Goal: Transaction & Acquisition: Purchase product/service

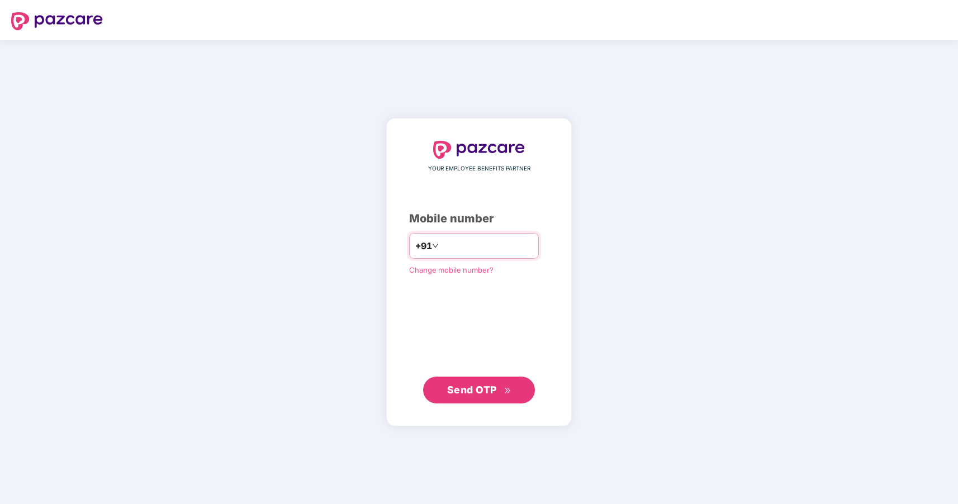
click at [451, 246] on input "number" at bounding box center [487, 246] width 92 height 18
type input "**********"
click at [472, 392] on span "Send OTP" at bounding box center [472, 390] width 50 height 12
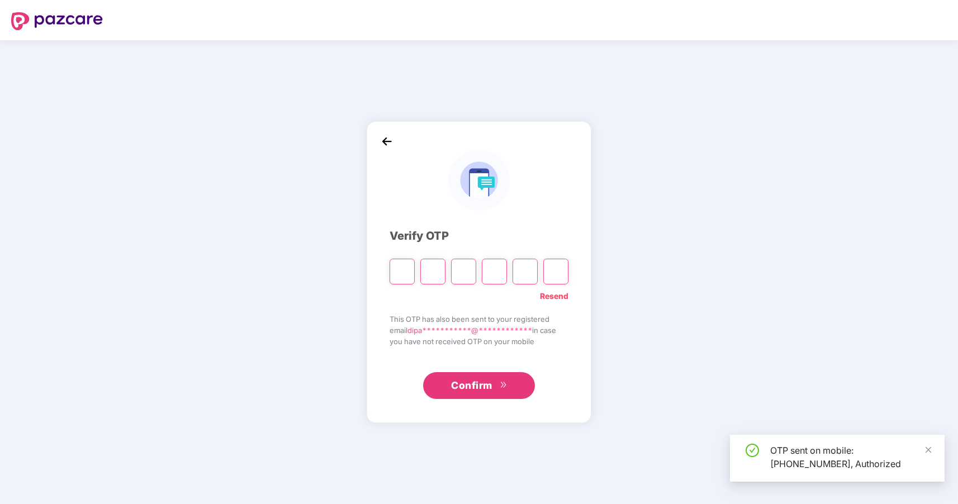
click at [401, 272] on input "Please enter verification code. Digit 1" at bounding box center [401, 272] width 25 height 26
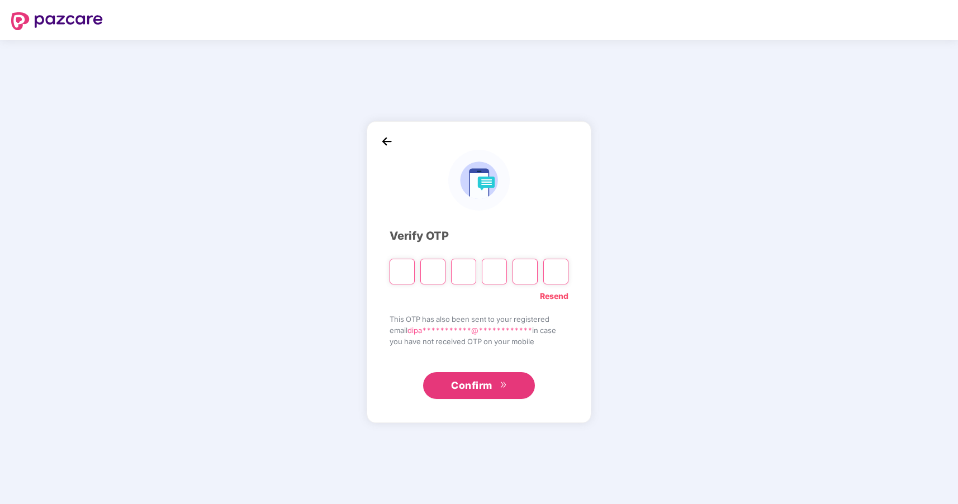
type input "*"
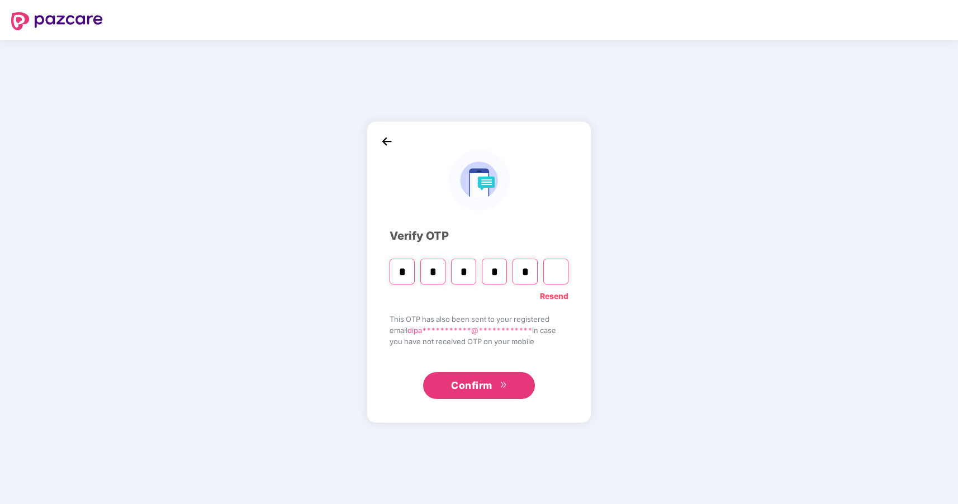
type input "*"
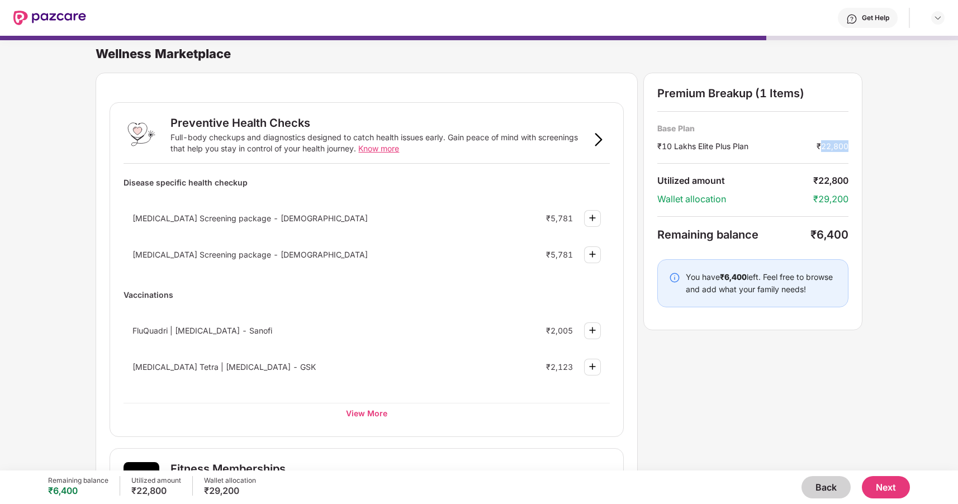
drag, startPoint x: 821, startPoint y: 146, endPoint x: 862, endPoint y: 148, distance: 41.4
click at [862, 148] on div "Wellness Marketplace Preventive Health Checks Full-body checkups and diagnostic…" at bounding box center [479, 247] width 958 height 435
click at [773, 167] on div "Premium Breakup (1 Items) Base Plan ₹10 Lakhs Elite Plus Plan ₹22,800 Utilized …" at bounding box center [752, 202] width 219 height 258
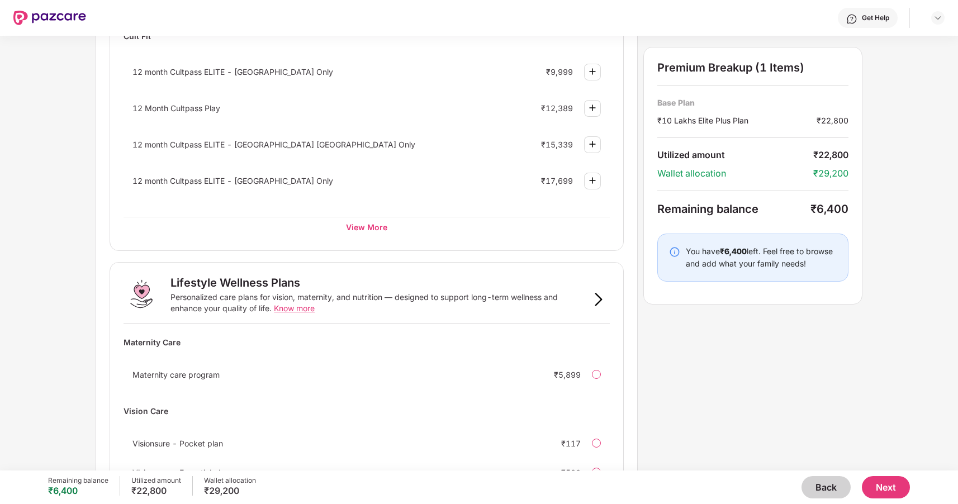
scroll to position [574, 0]
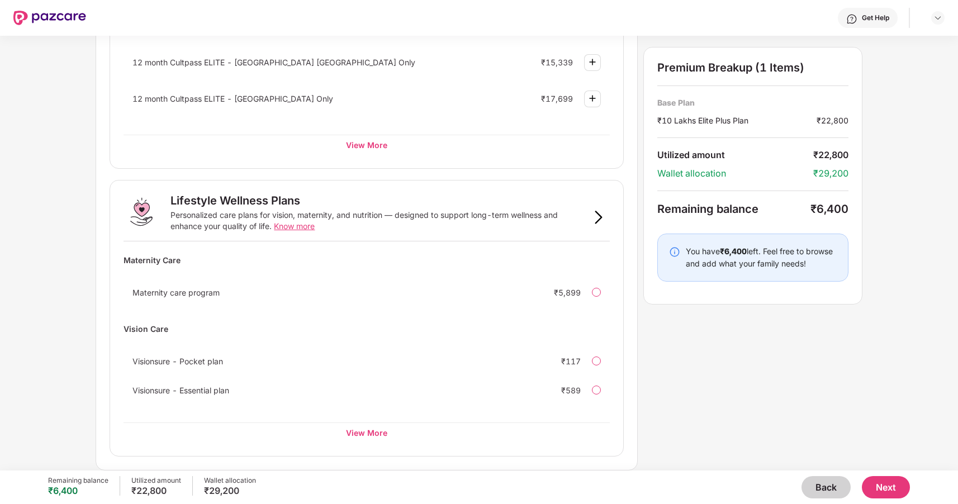
click at [817, 489] on button "Back" at bounding box center [825, 487] width 49 height 22
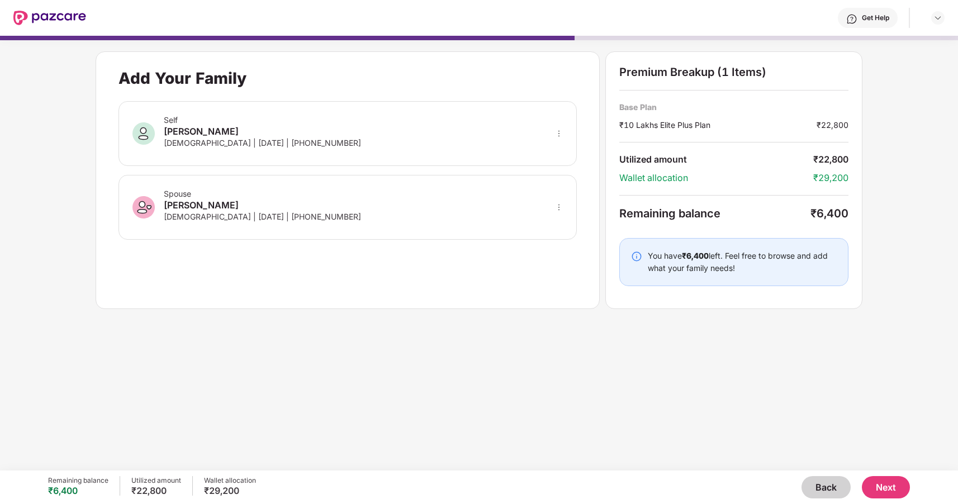
click at [814, 484] on button "Back" at bounding box center [825, 487] width 49 height 22
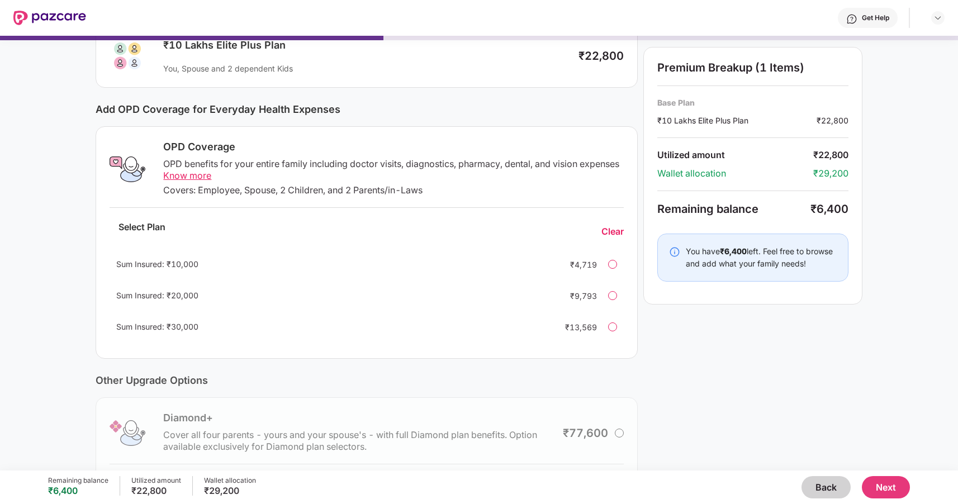
scroll to position [98, 0]
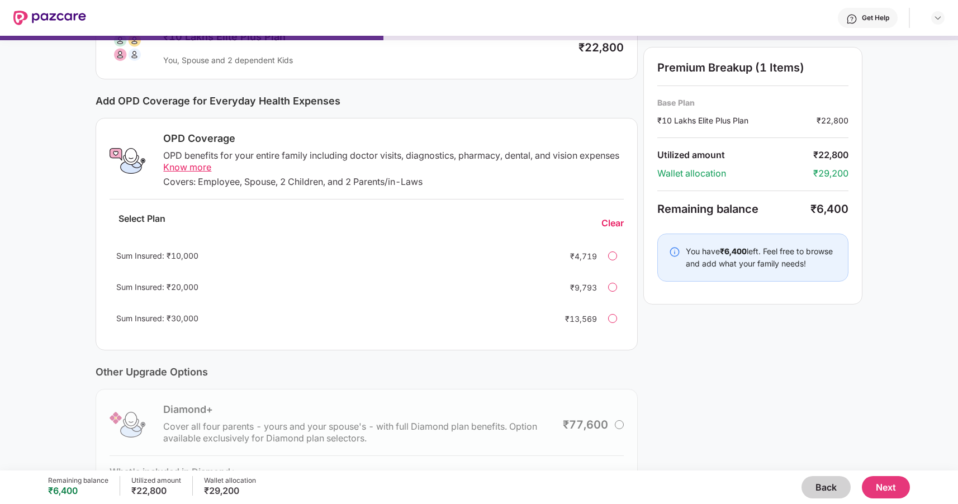
click at [821, 489] on button "Back" at bounding box center [825, 487] width 49 height 22
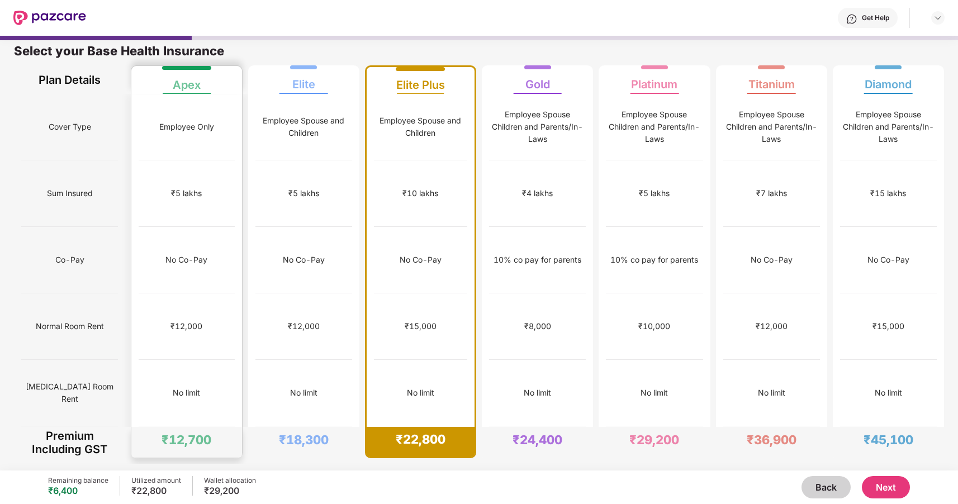
scroll to position [0, 0]
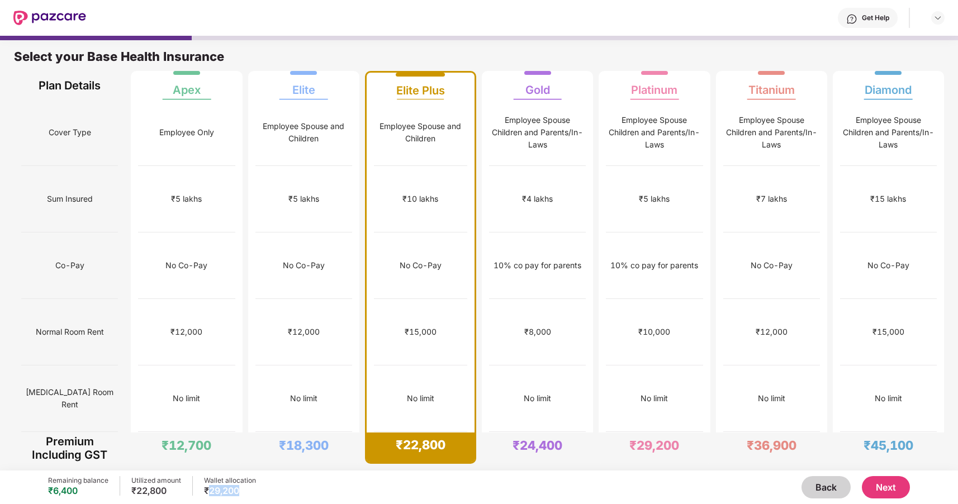
drag, startPoint x: 208, startPoint y: 492, endPoint x: 246, endPoint y: 493, distance: 38.0
click at [246, 493] on div "₹29,200" at bounding box center [230, 490] width 52 height 11
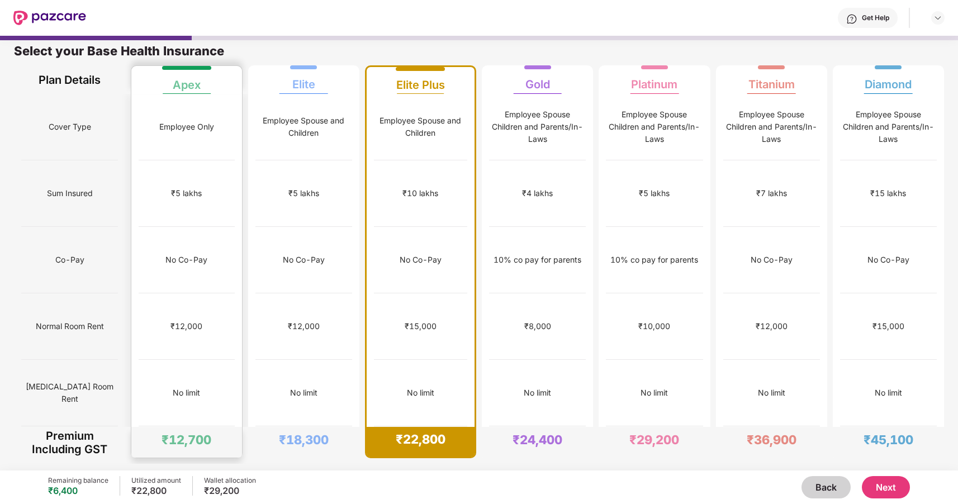
click at [181, 189] on div "₹5 lakhs" at bounding box center [187, 193] width 96 height 66
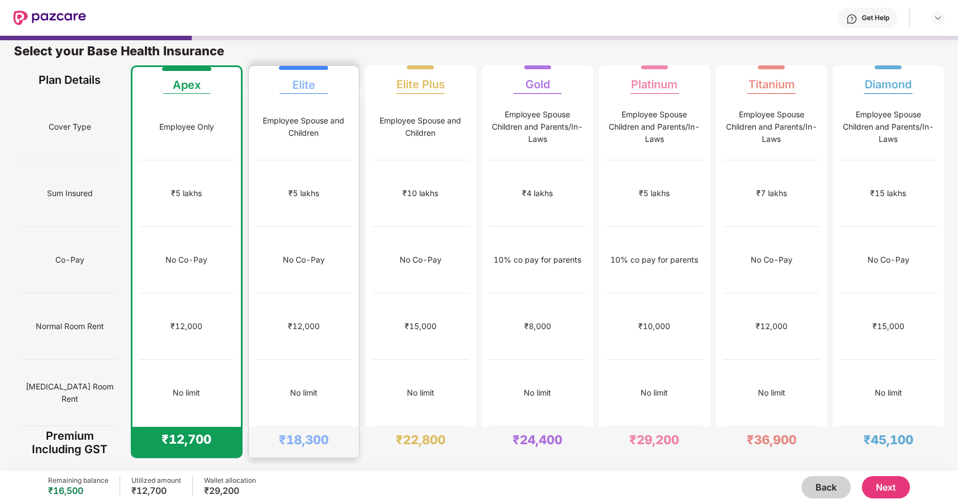
click at [301, 254] on div "No Co-Pay" at bounding box center [304, 260] width 42 height 12
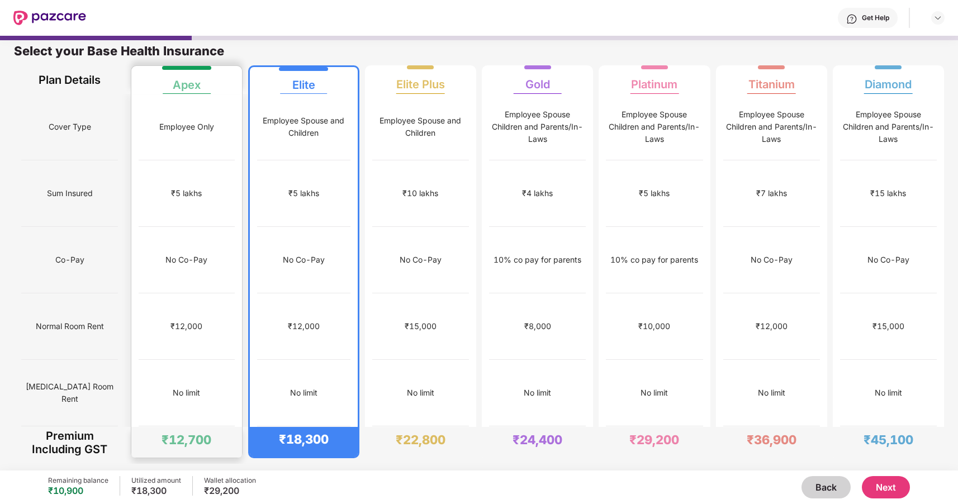
click at [213, 227] on div "No Co-Pay" at bounding box center [187, 260] width 96 height 66
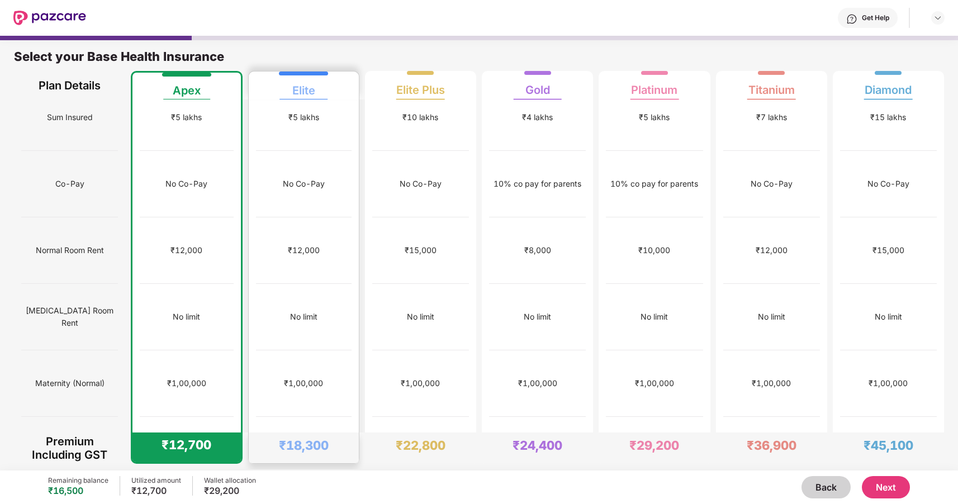
scroll to position [96, 0]
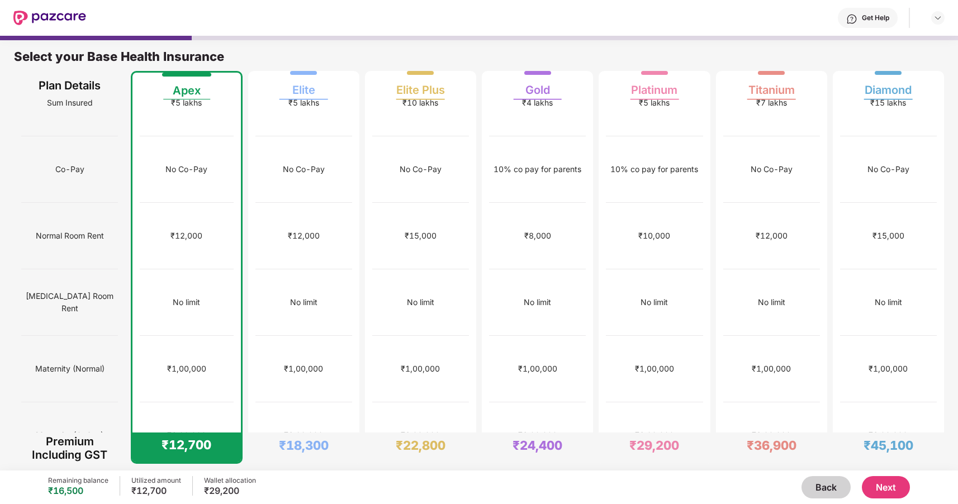
click at [879, 489] on button "Next" at bounding box center [886, 487] width 48 height 22
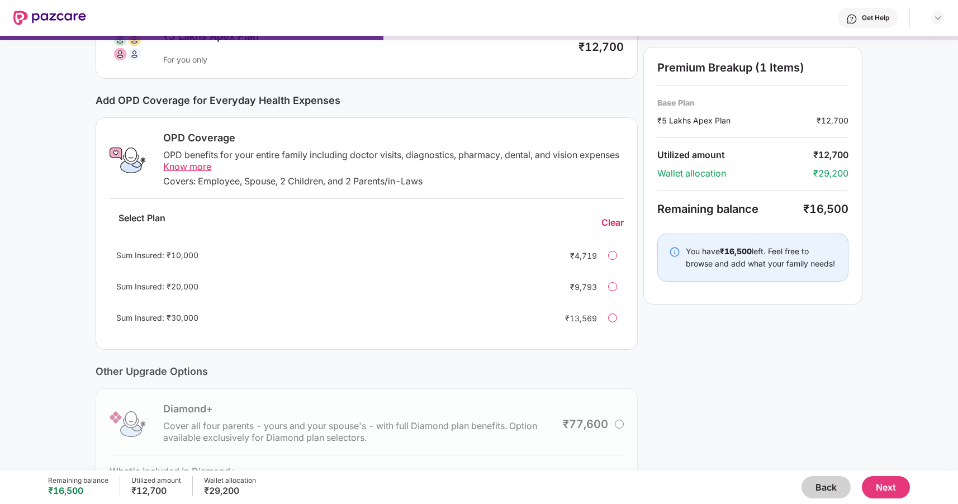
scroll to position [182, 0]
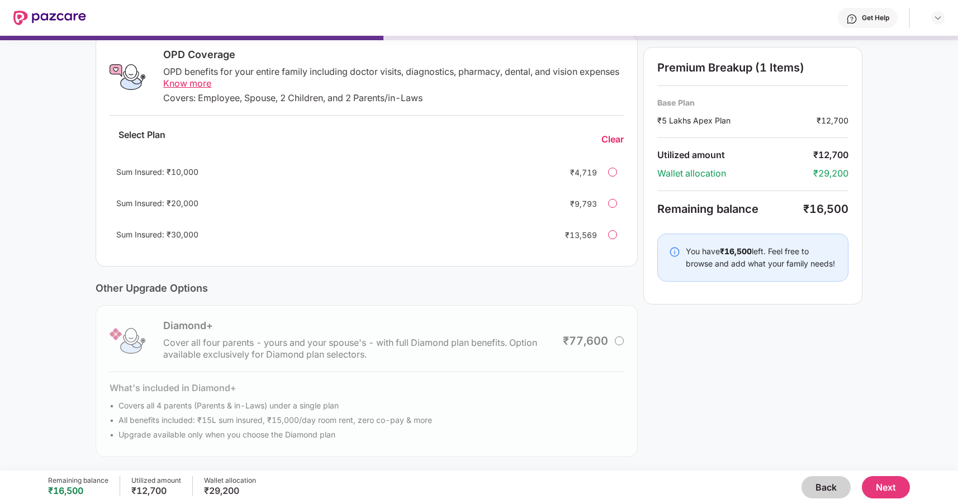
click at [886, 486] on button "Next" at bounding box center [886, 487] width 48 height 22
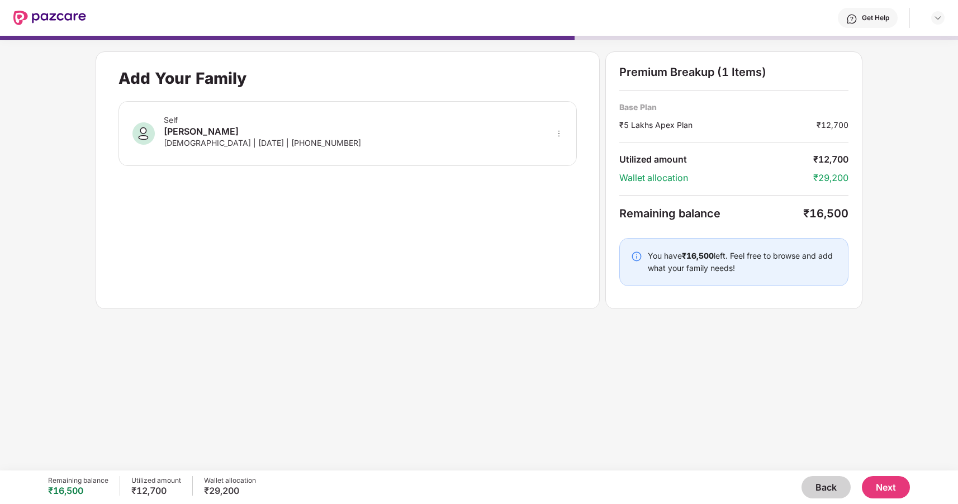
click at [883, 478] on button "Next" at bounding box center [886, 487] width 48 height 22
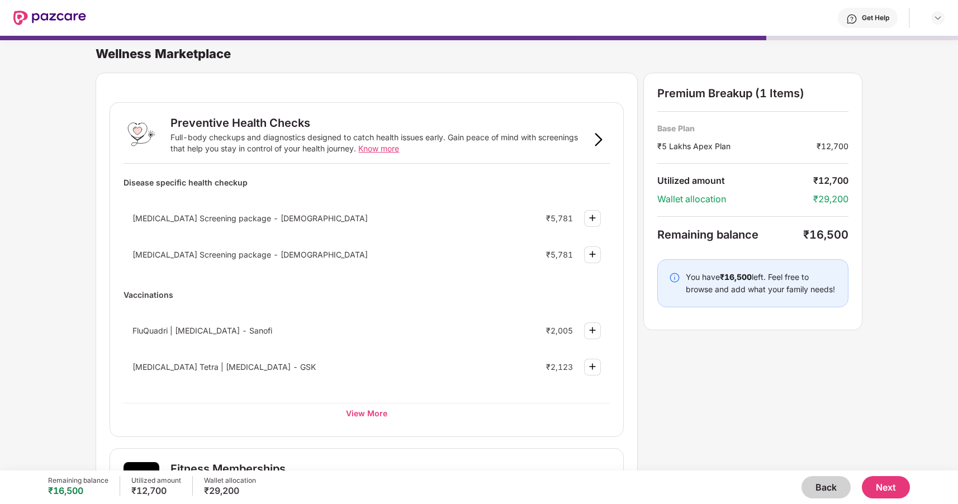
scroll to position [36, 0]
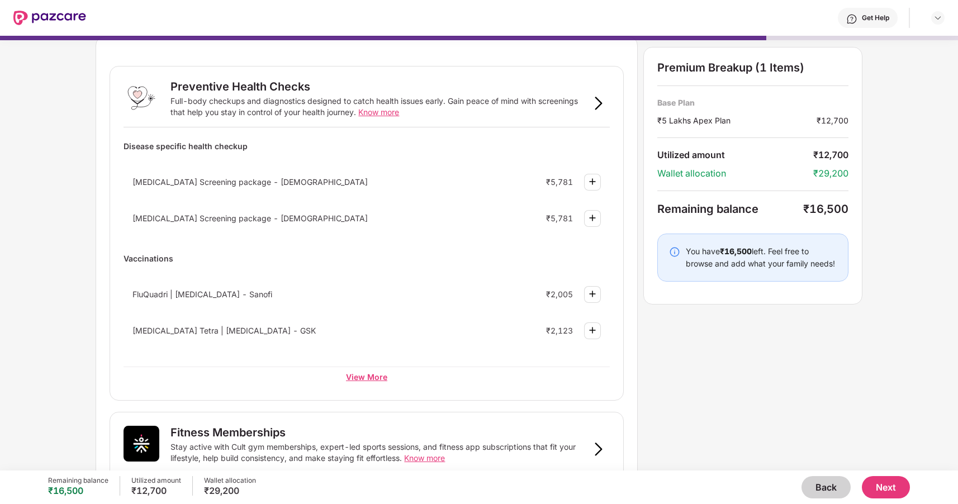
click at [365, 373] on div "View More" at bounding box center [366, 377] width 486 height 20
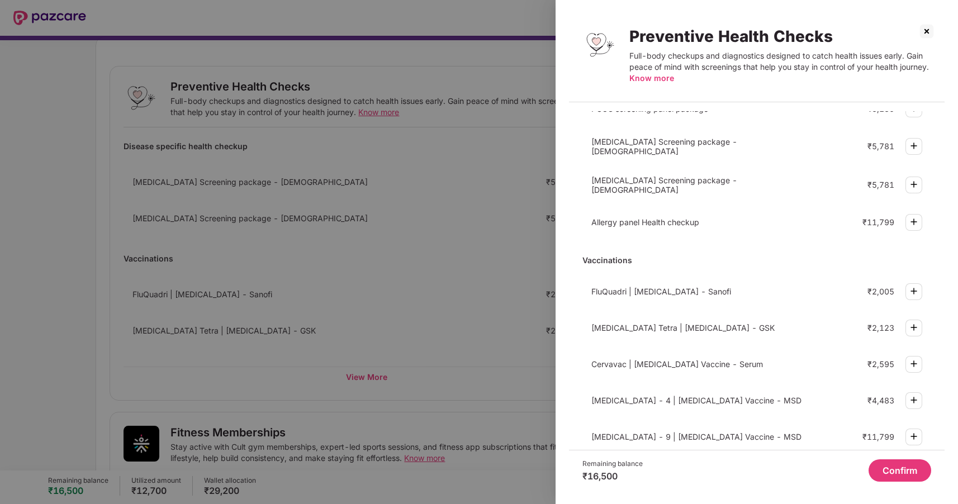
scroll to position [245, 0]
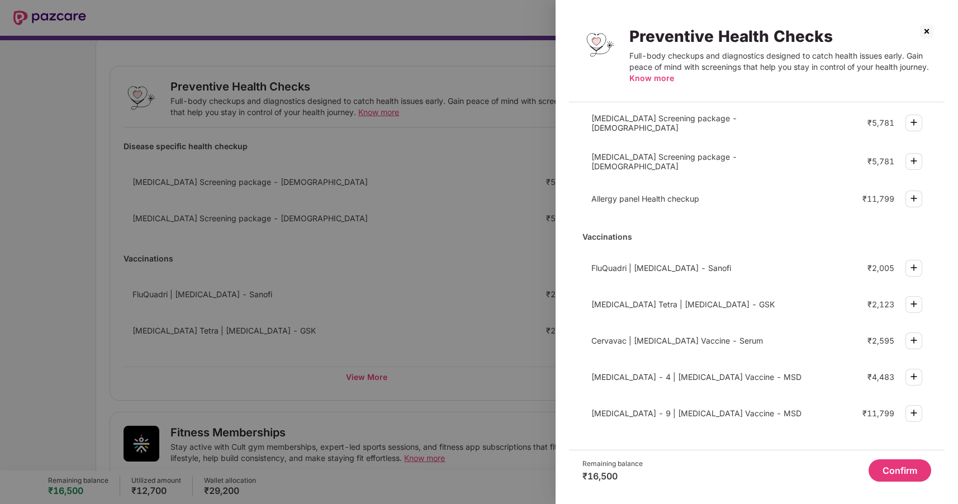
click at [927, 32] on img at bounding box center [927, 31] width 18 height 18
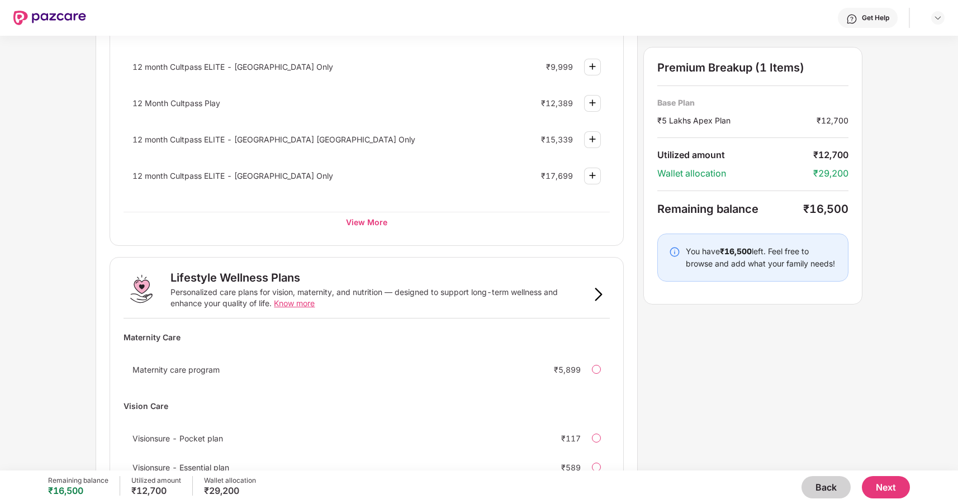
scroll to position [574, 0]
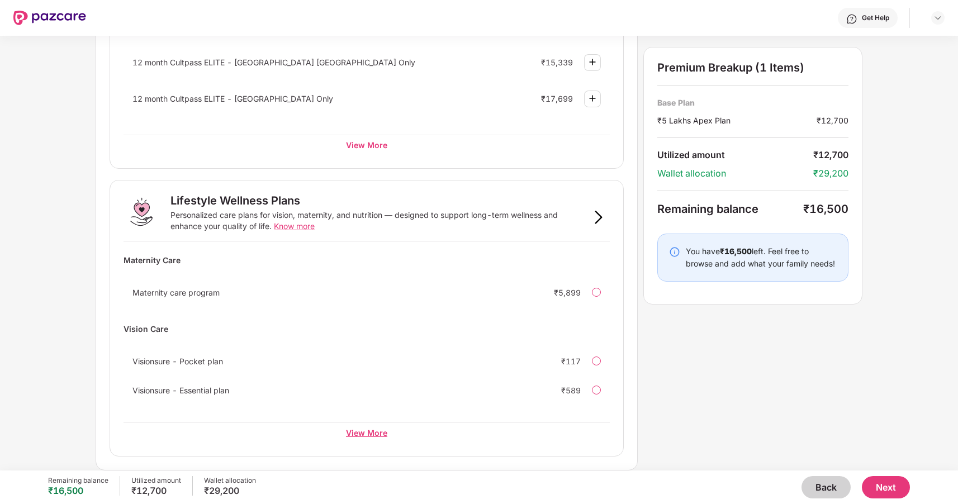
click at [369, 437] on div "View More" at bounding box center [366, 432] width 486 height 20
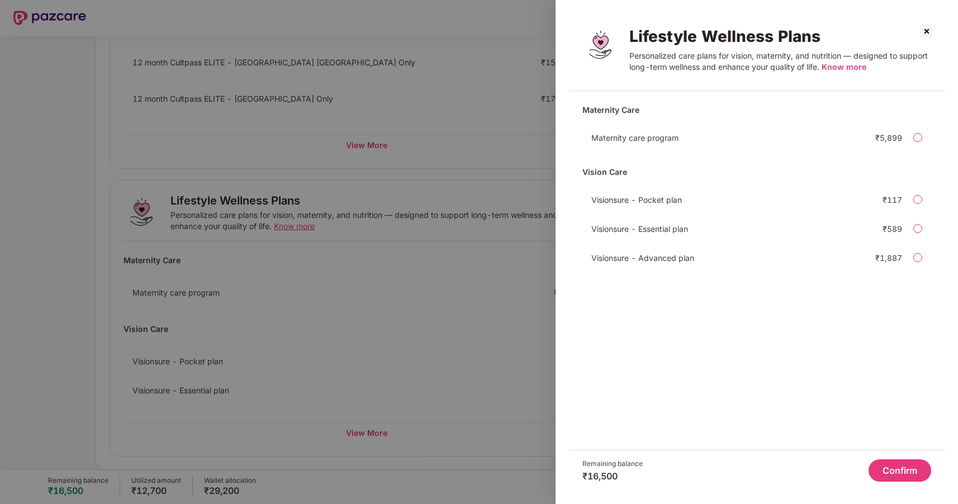
click at [925, 29] on img at bounding box center [927, 31] width 18 height 18
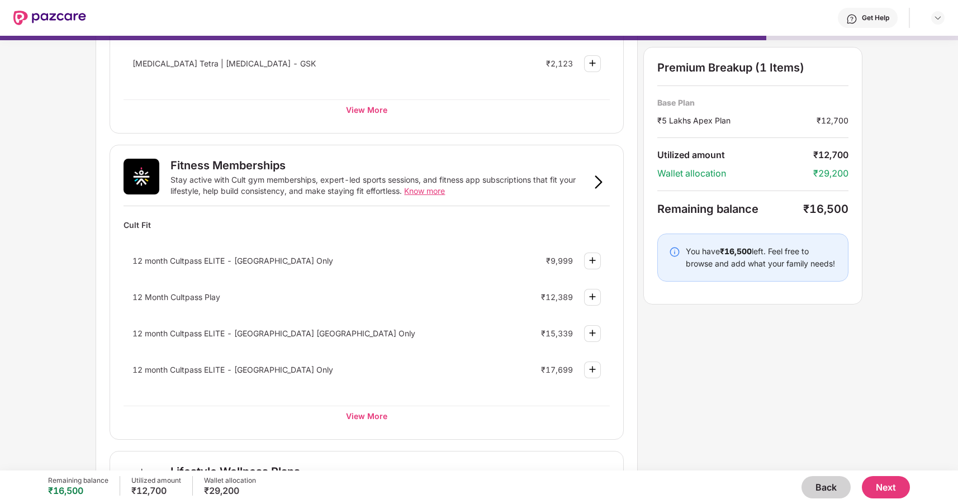
scroll to position [329, 0]
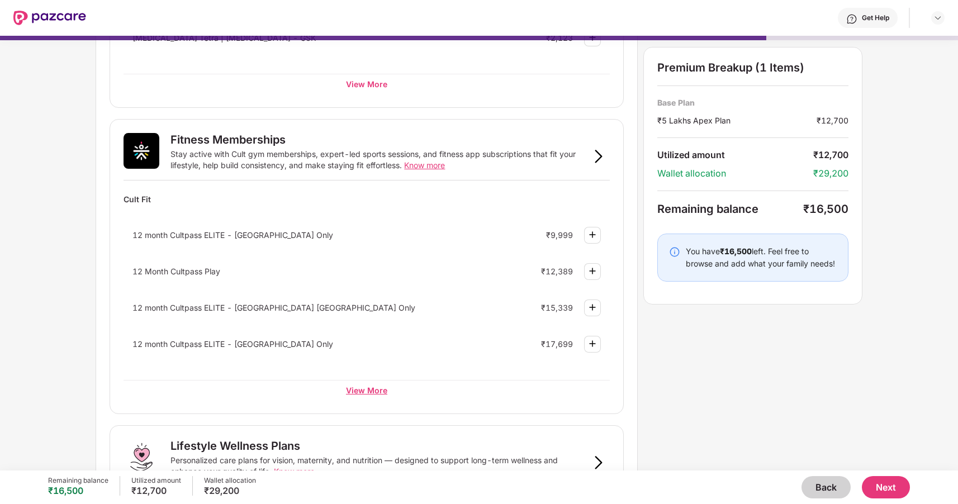
click at [362, 388] on div "View More" at bounding box center [366, 390] width 486 height 20
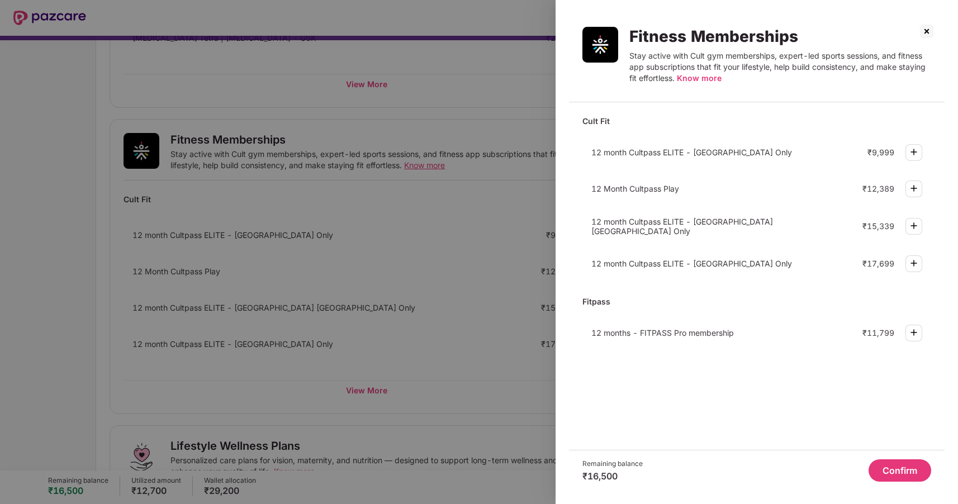
click at [925, 31] on img at bounding box center [927, 31] width 18 height 18
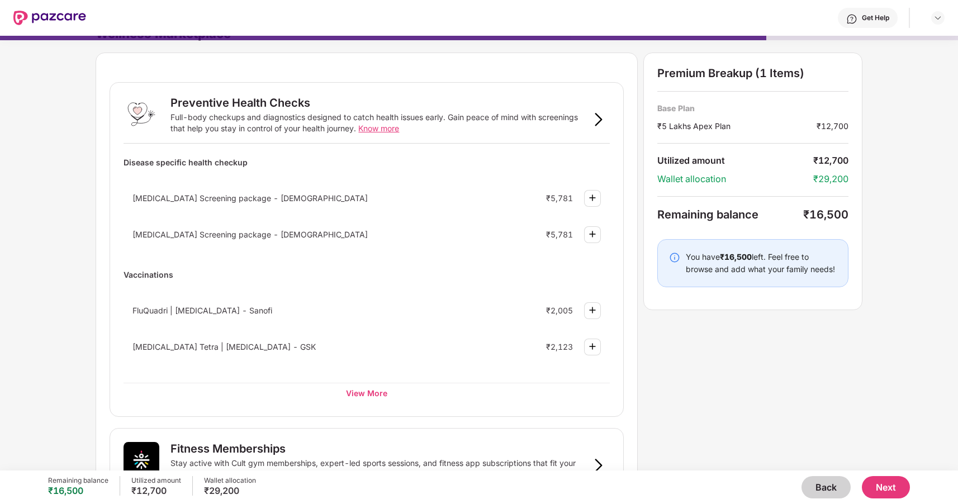
scroll to position [0, 0]
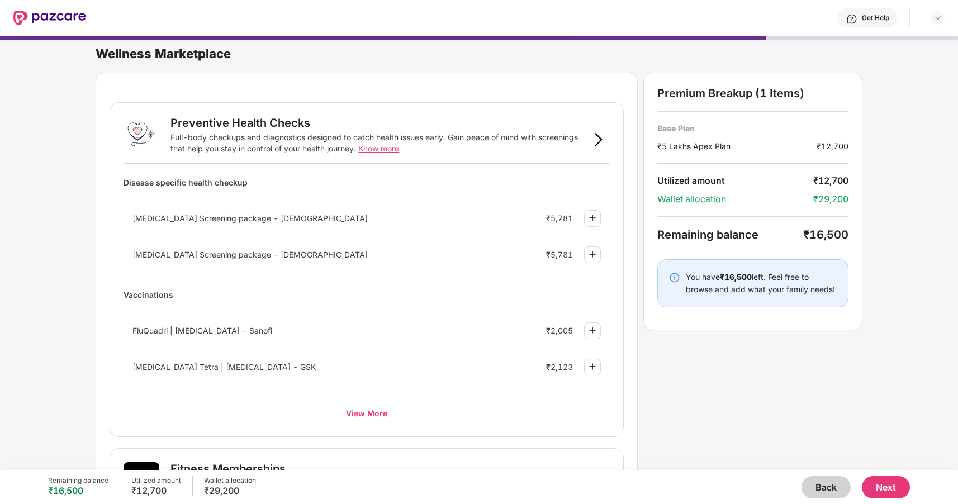
click at [358, 419] on div "View More" at bounding box center [366, 413] width 486 height 20
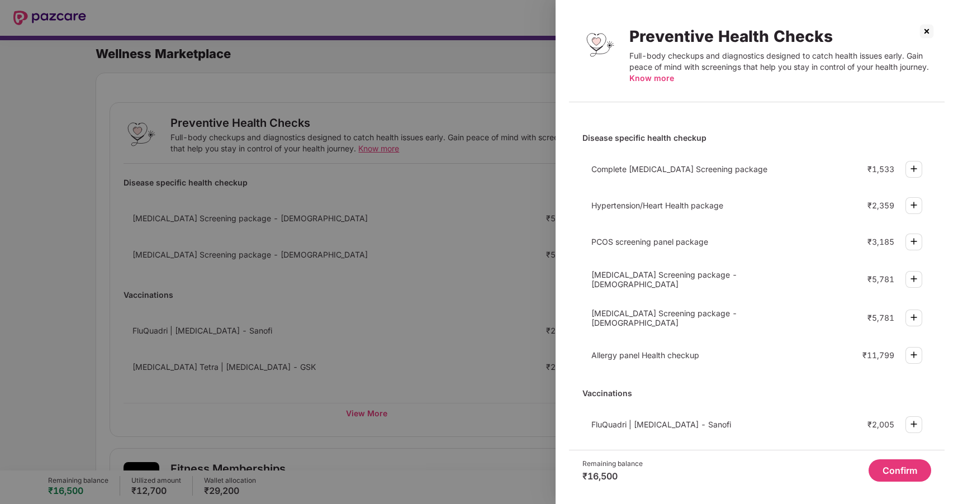
scroll to position [245, 0]
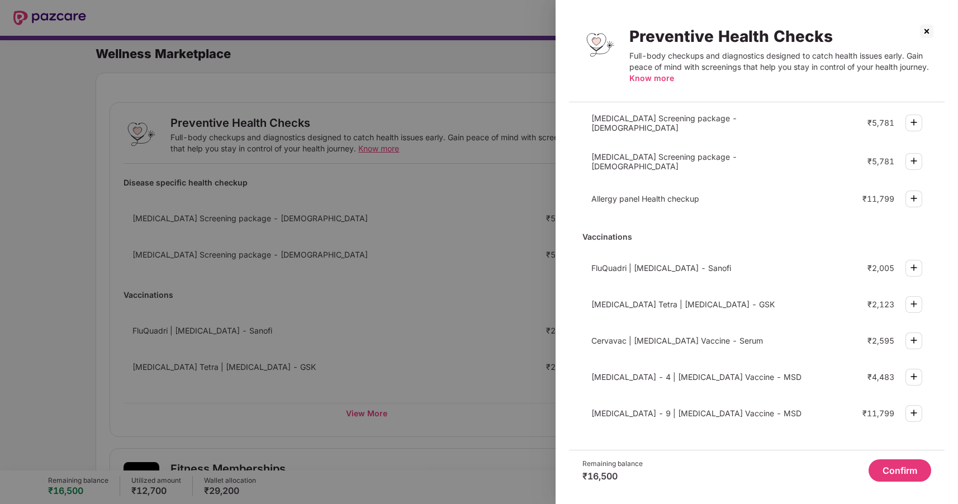
click at [911, 412] on img at bounding box center [913, 412] width 13 height 13
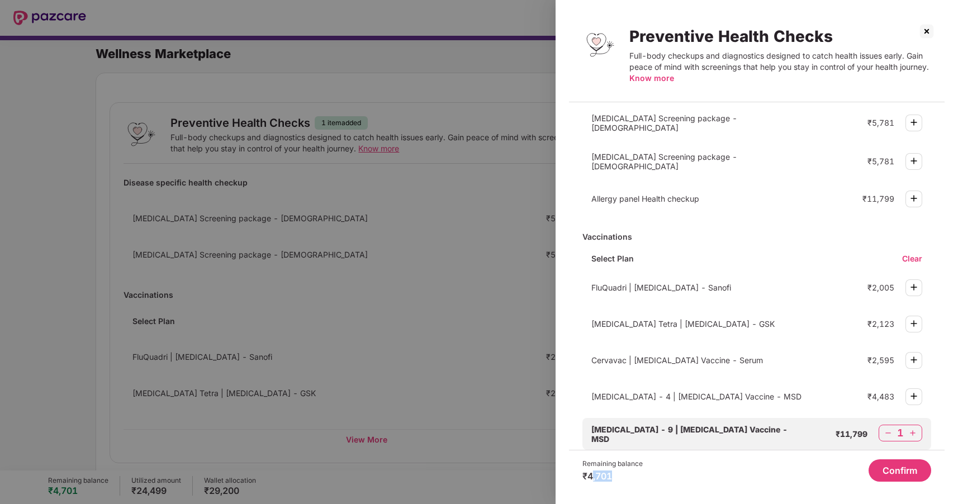
drag, startPoint x: 590, startPoint y: 479, endPoint x: 624, endPoint y: 478, distance: 33.5
click at [624, 478] on div "₹4,701" at bounding box center [612, 475] width 60 height 11
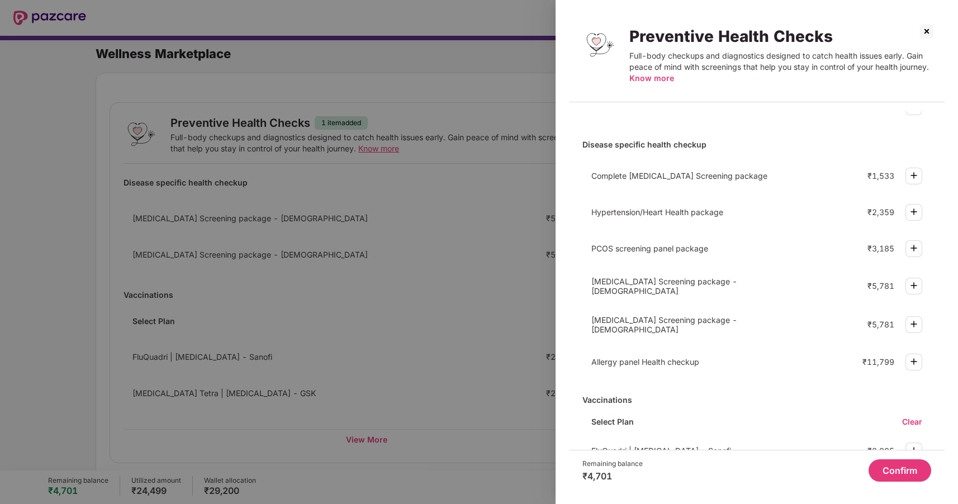
scroll to position [66, 0]
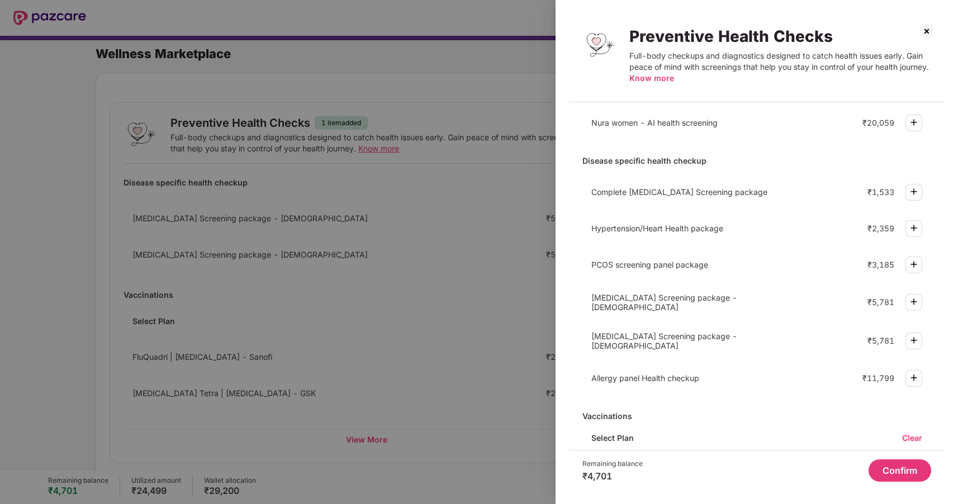
click at [912, 265] on img at bounding box center [913, 264] width 13 height 13
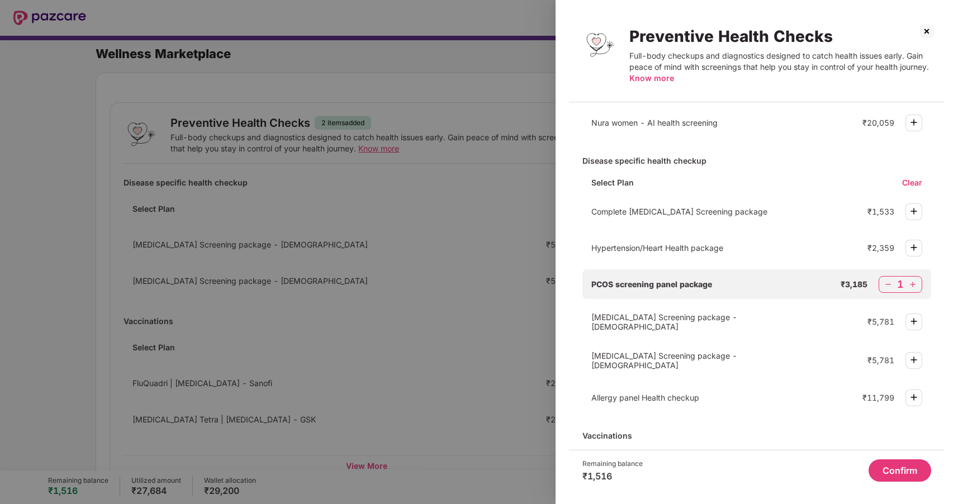
click at [887, 285] on img at bounding box center [887, 284] width 11 height 11
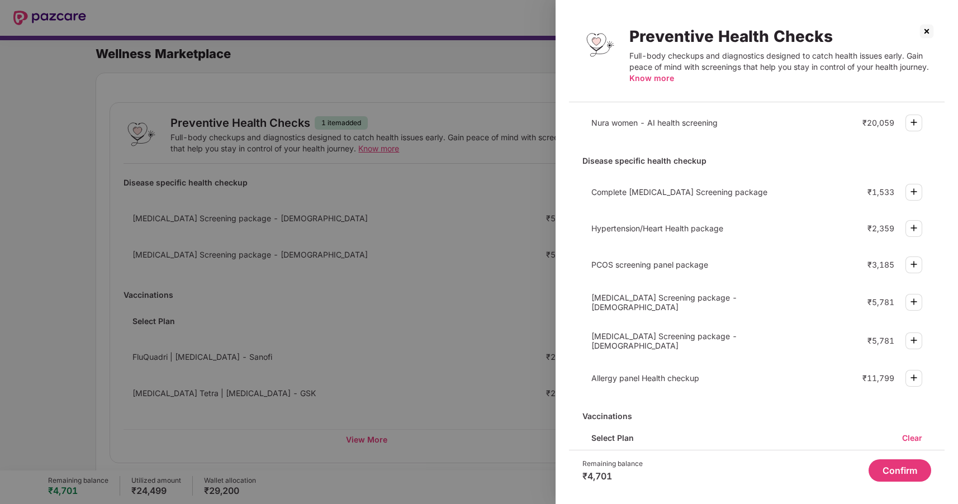
click at [911, 303] on img at bounding box center [913, 301] width 13 height 13
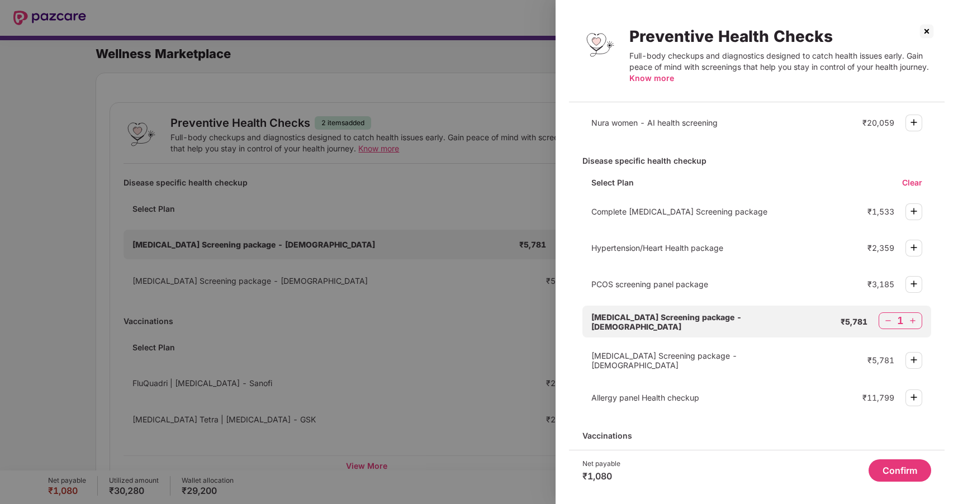
drag, startPoint x: 590, startPoint y: 475, endPoint x: 617, endPoint y: 475, distance: 27.4
click at [617, 475] on div "₹1,080" at bounding box center [601, 475] width 38 height 11
click at [624, 478] on div "Confirm" at bounding box center [775, 470] width 311 height 22
click at [886, 324] on img at bounding box center [887, 320] width 11 height 11
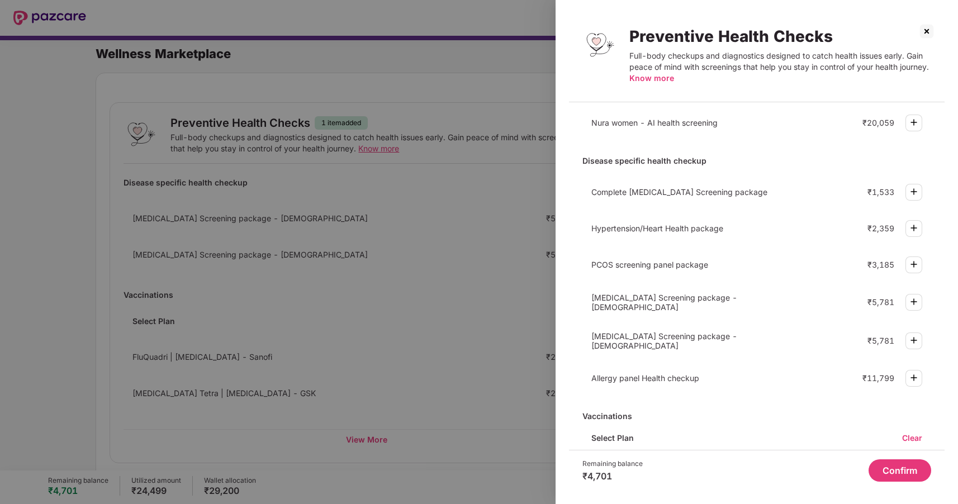
click at [910, 260] on img at bounding box center [913, 264] width 13 height 13
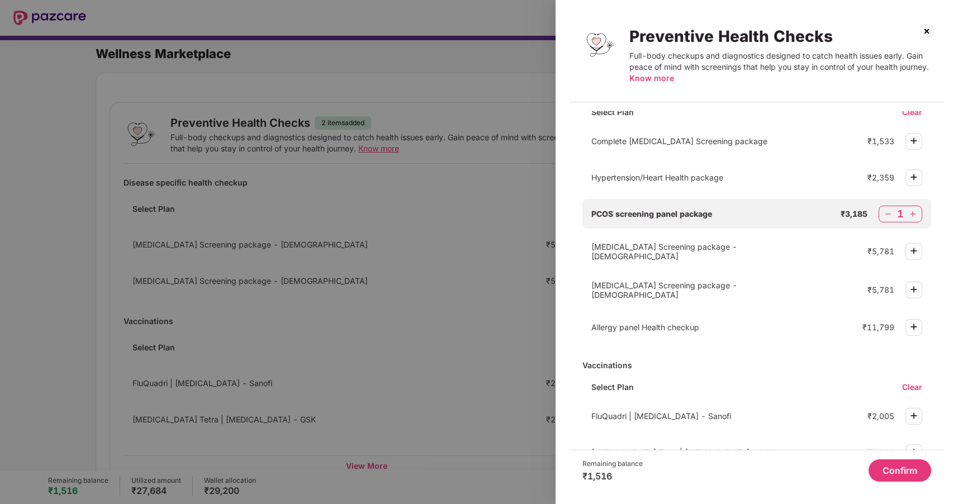
scroll to position [127, 0]
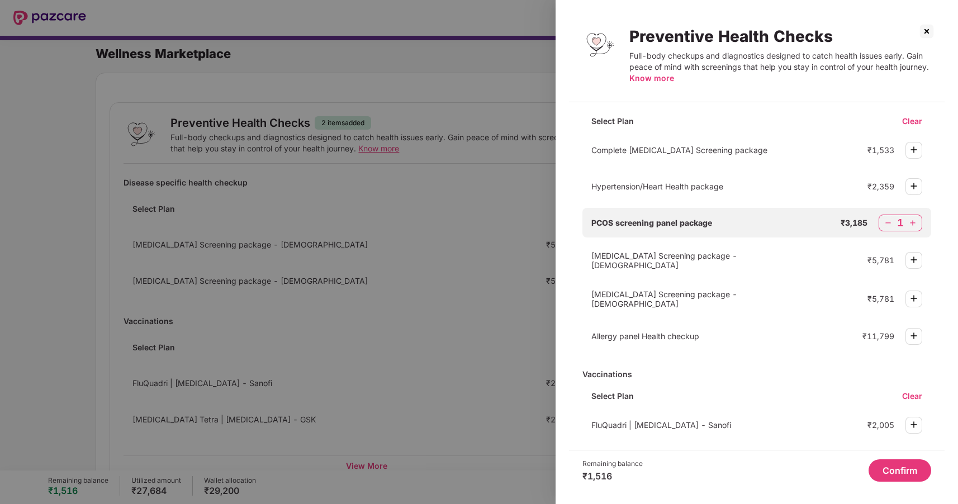
click at [914, 151] on img at bounding box center [913, 149] width 13 height 13
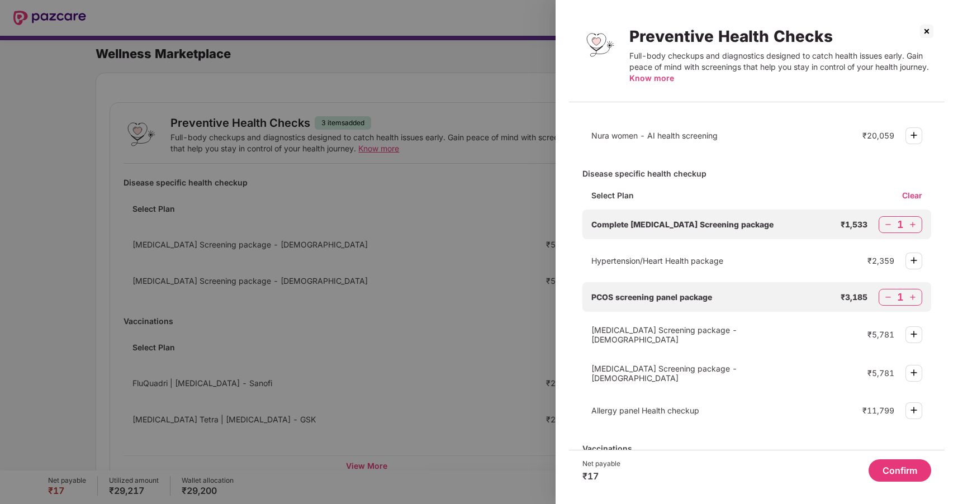
scroll to position [68, 0]
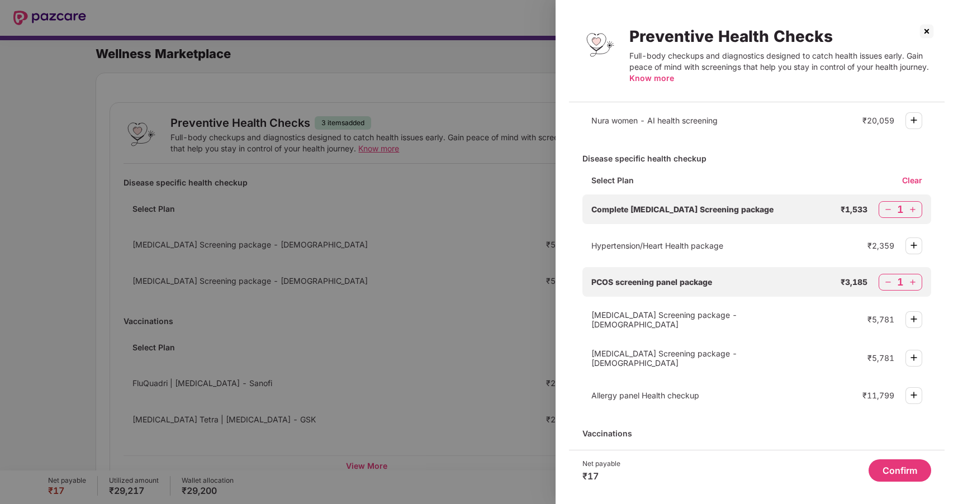
click at [653, 78] on span "Know more" at bounding box center [651, 77] width 45 height 9
click at [646, 79] on span "Know more" at bounding box center [651, 77] width 45 height 9
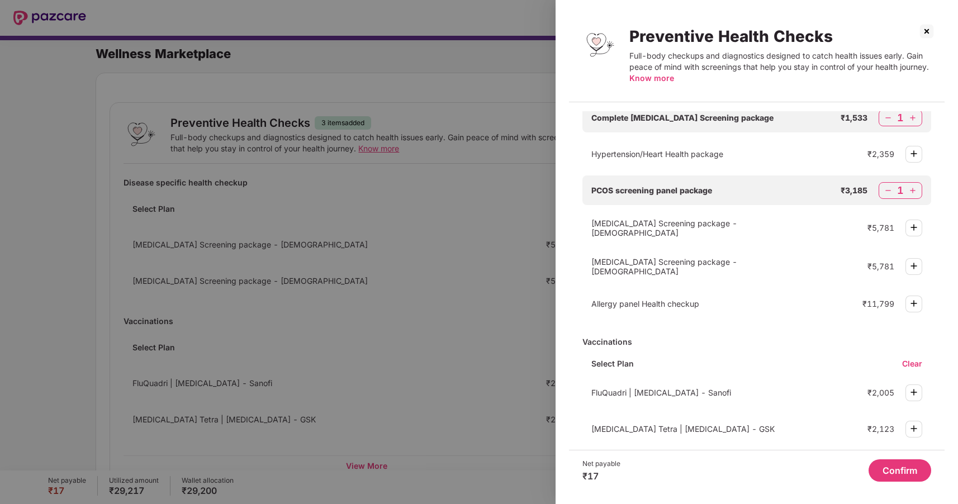
scroll to position [284, 0]
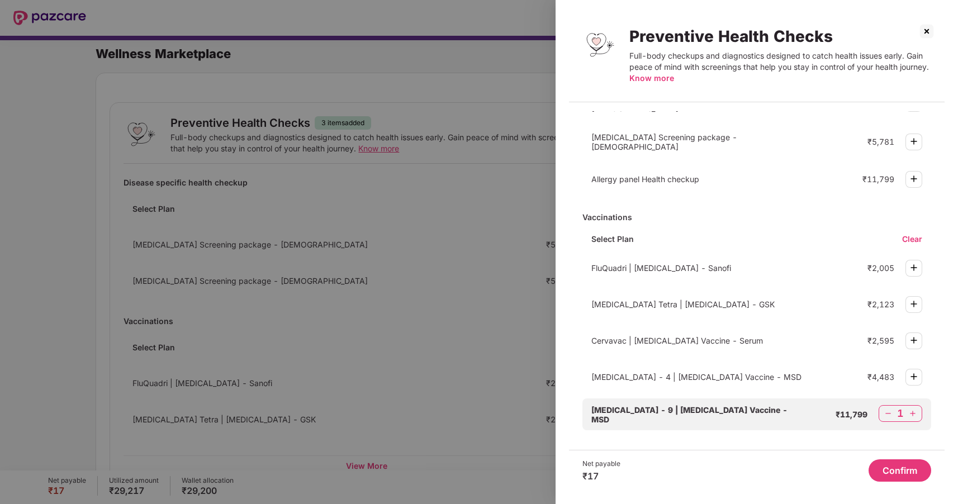
click at [893, 468] on button "Confirm" at bounding box center [899, 470] width 63 height 22
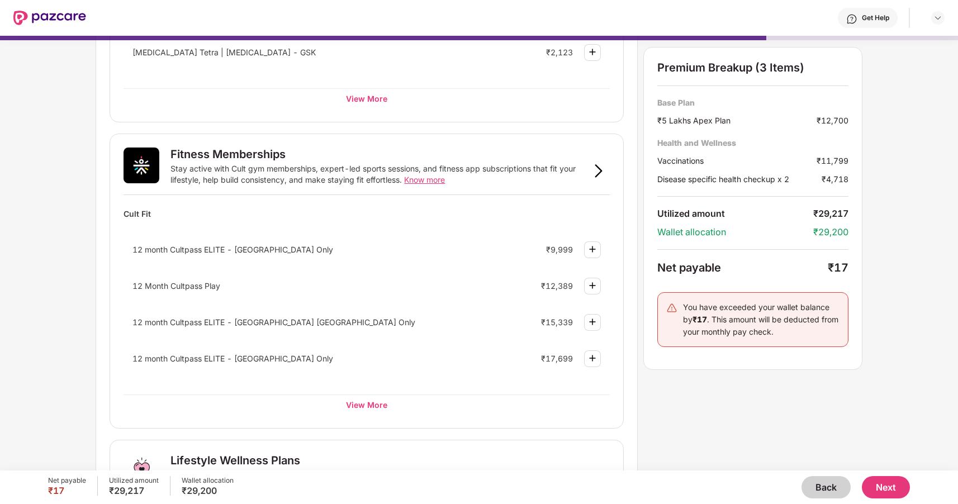
scroll to position [373, 0]
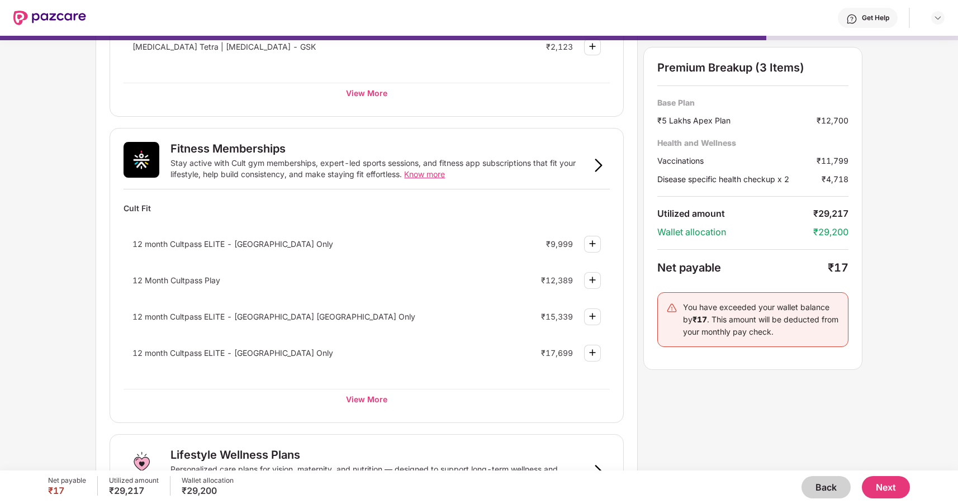
click at [896, 488] on button "Next" at bounding box center [886, 487] width 48 height 22
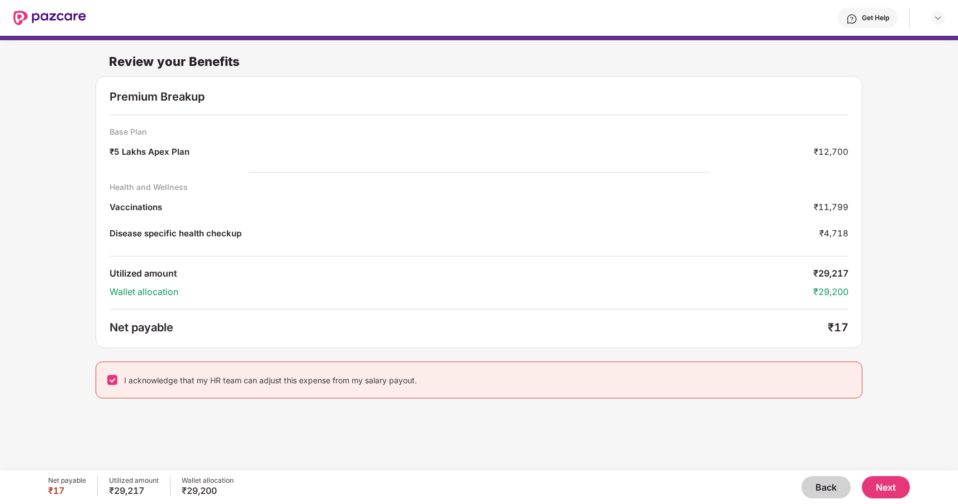
click at [830, 484] on button "Back" at bounding box center [825, 487] width 49 height 22
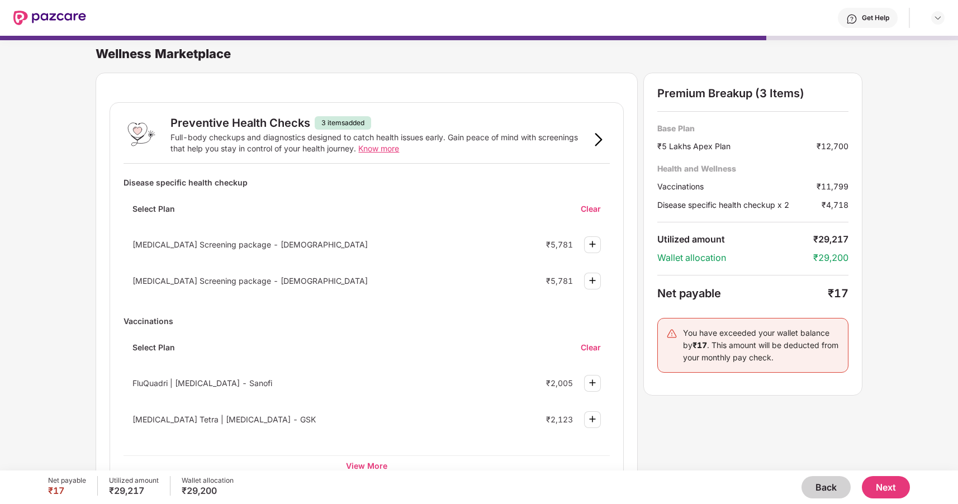
scroll to position [67, 0]
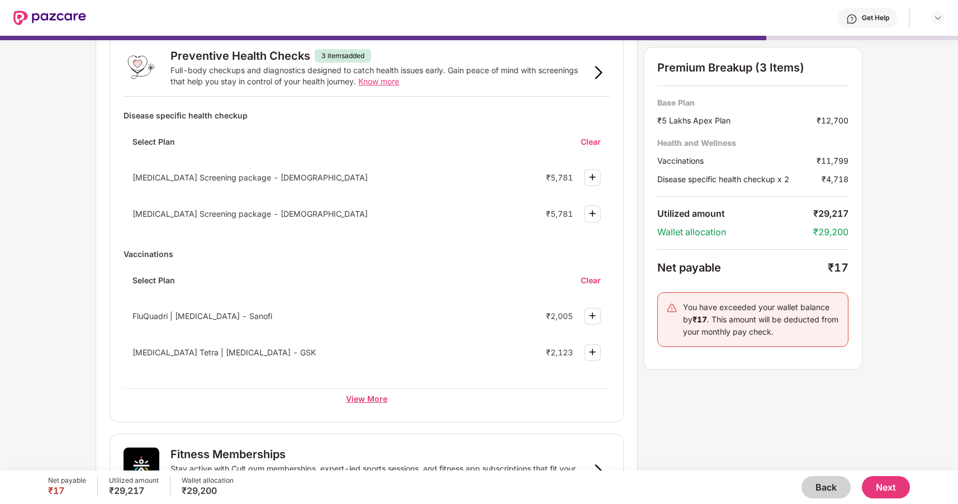
click at [368, 397] on div "View More" at bounding box center [366, 398] width 486 height 20
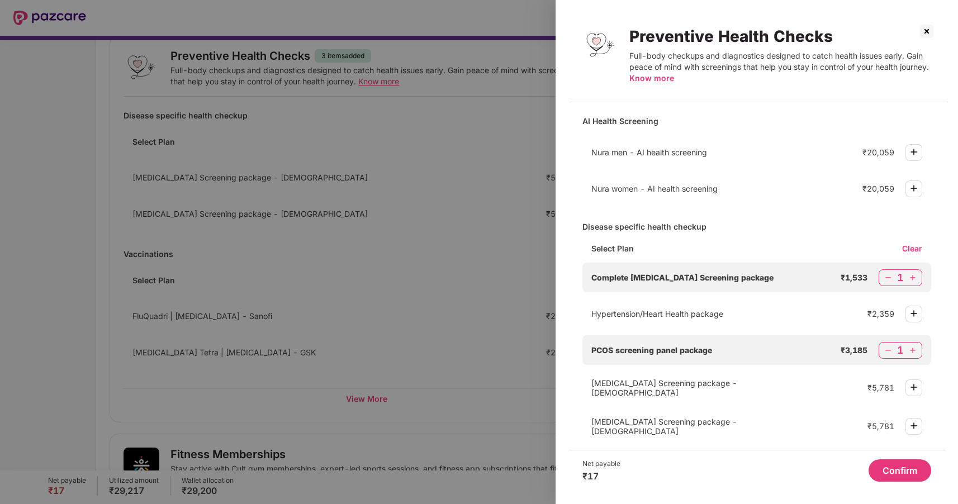
scroll to position [25, 0]
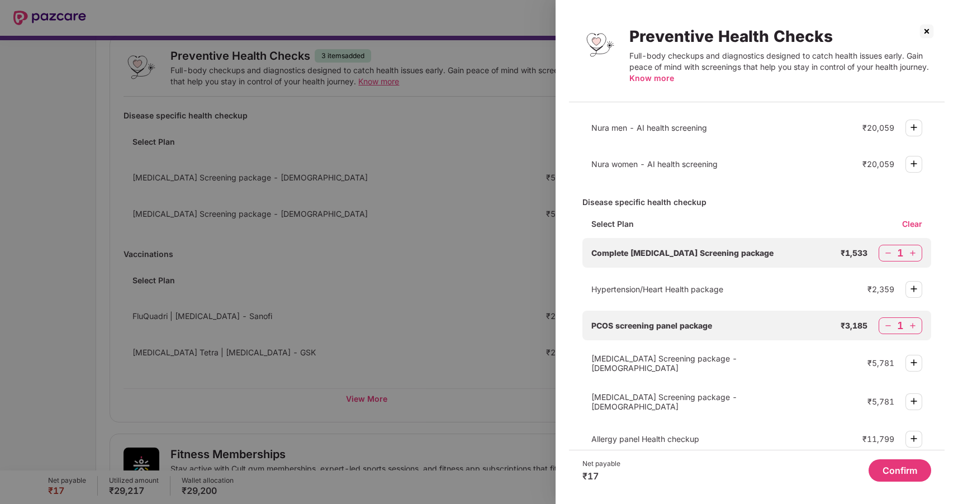
click at [913, 288] on img at bounding box center [913, 288] width 13 height 13
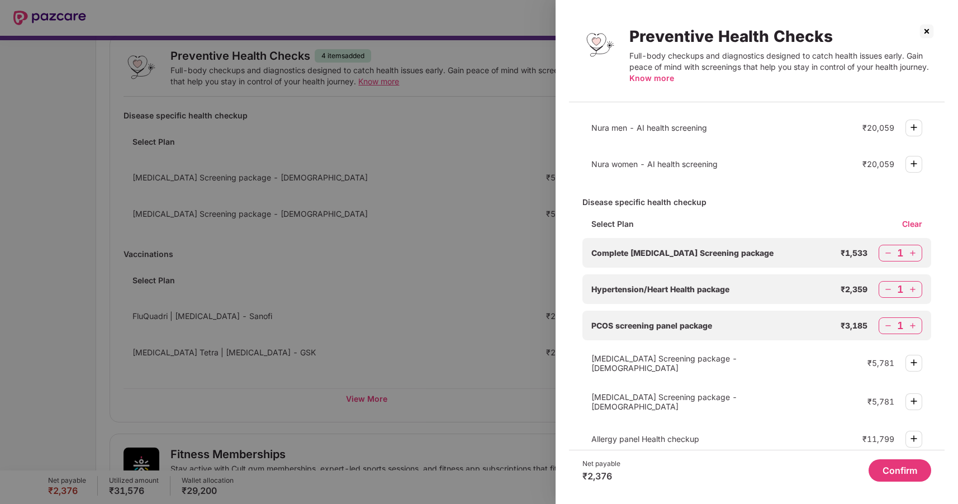
click at [890, 251] on img at bounding box center [887, 253] width 11 height 11
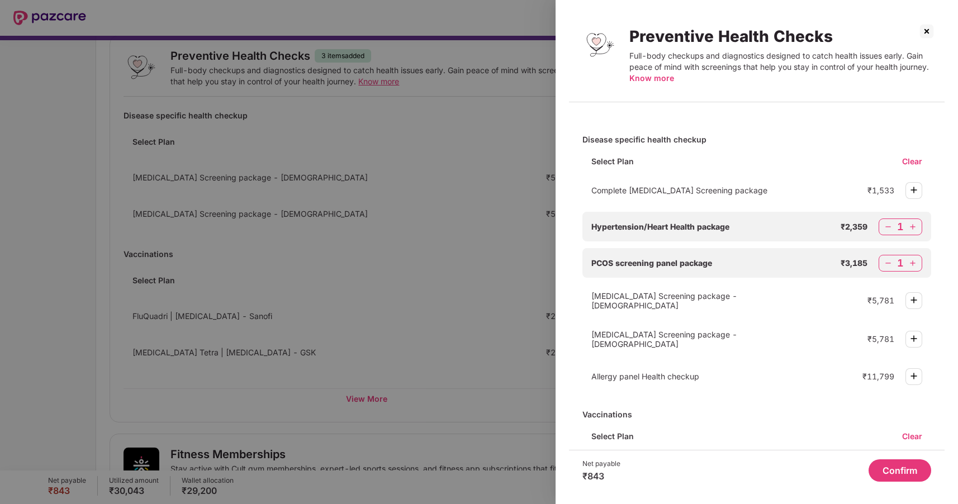
scroll to position [88, 0]
click at [912, 301] on img at bounding box center [913, 298] width 13 height 13
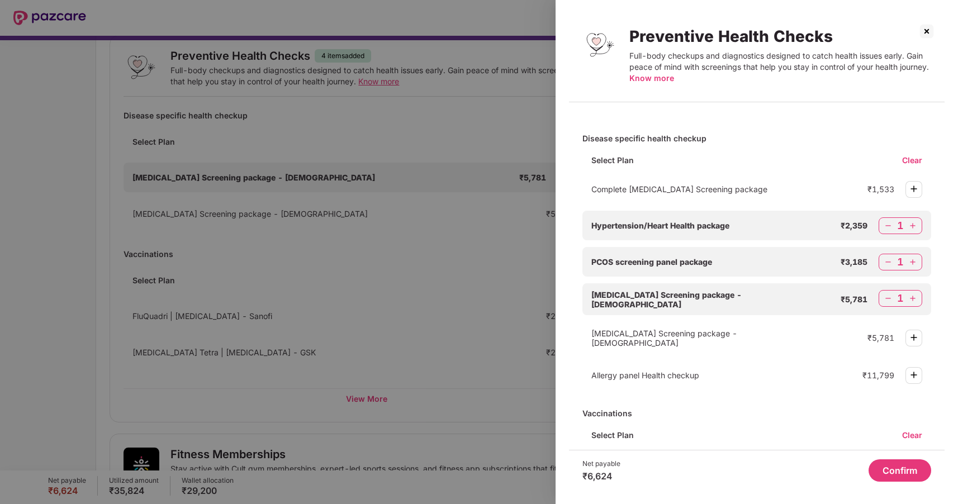
click at [889, 225] on img at bounding box center [887, 225] width 11 height 11
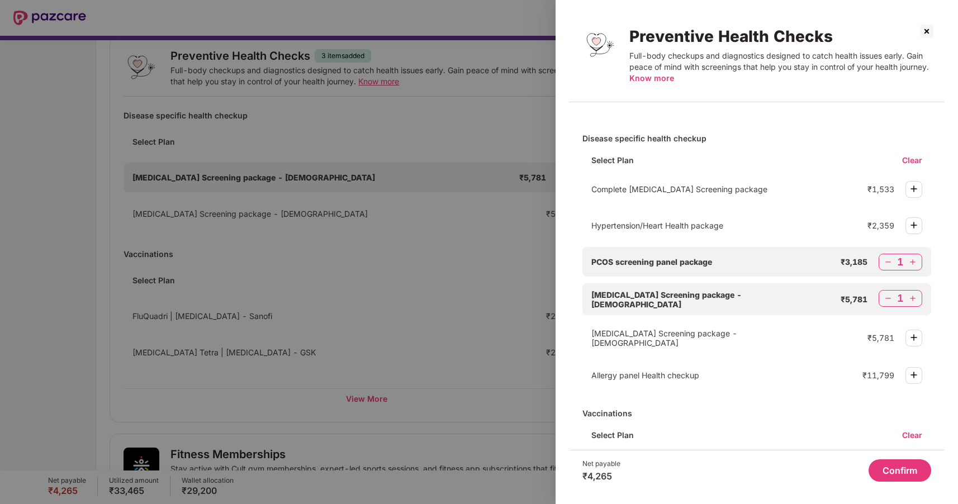
click at [888, 260] on img at bounding box center [887, 261] width 11 height 11
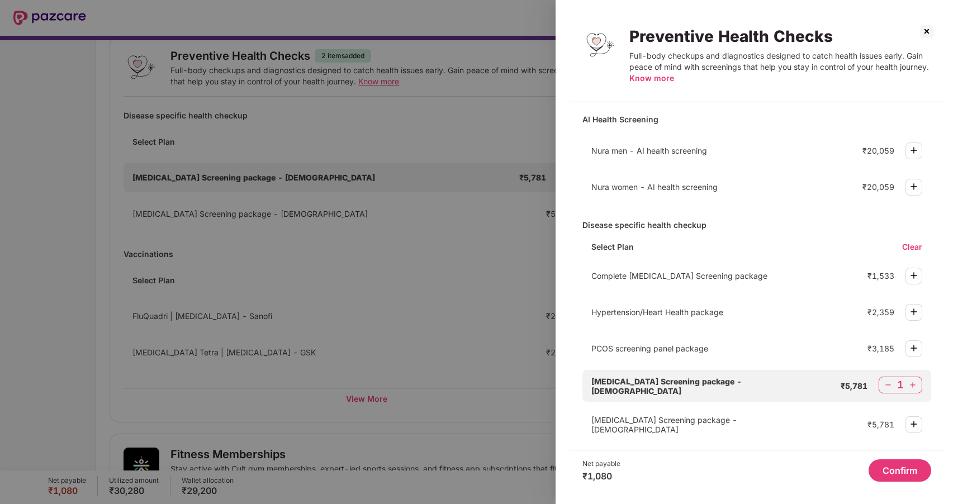
scroll to position [0, 0]
click at [901, 472] on button "Confirm" at bounding box center [899, 470] width 63 height 22
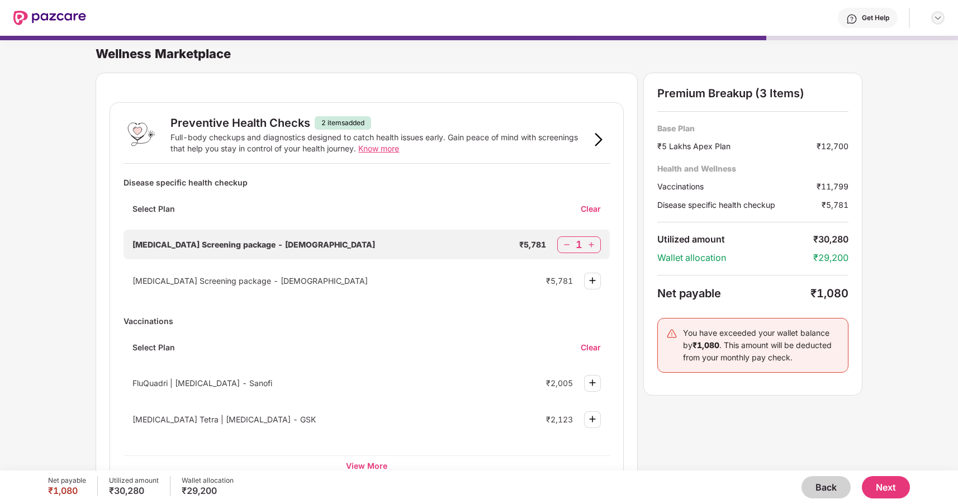
click at [938, 16] on img at bounding box center [937, 17] width 9 height 9
click at [918, 254] on div "Wellness Marketplace Preventive Health Checks 2 items added Full-body checkups …" at bounding box center [479, 247] width 958 height 435
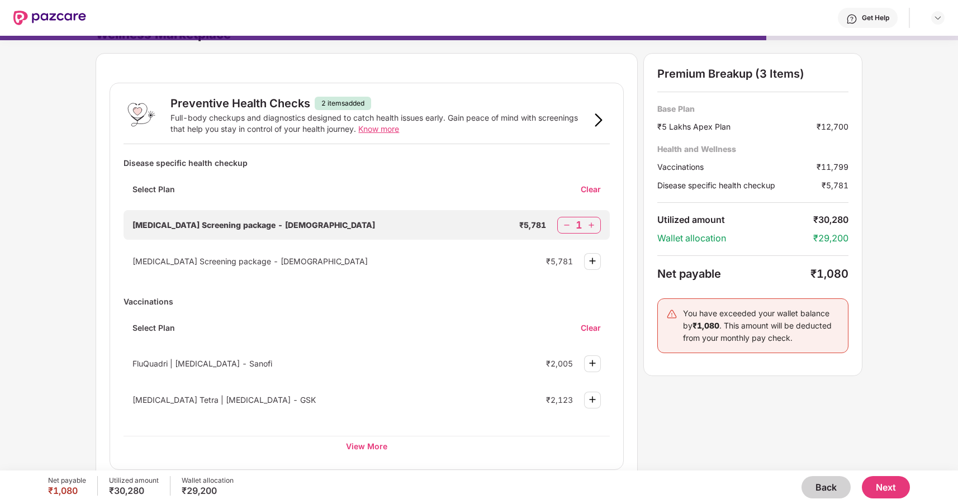
scroll to position [39, 0]
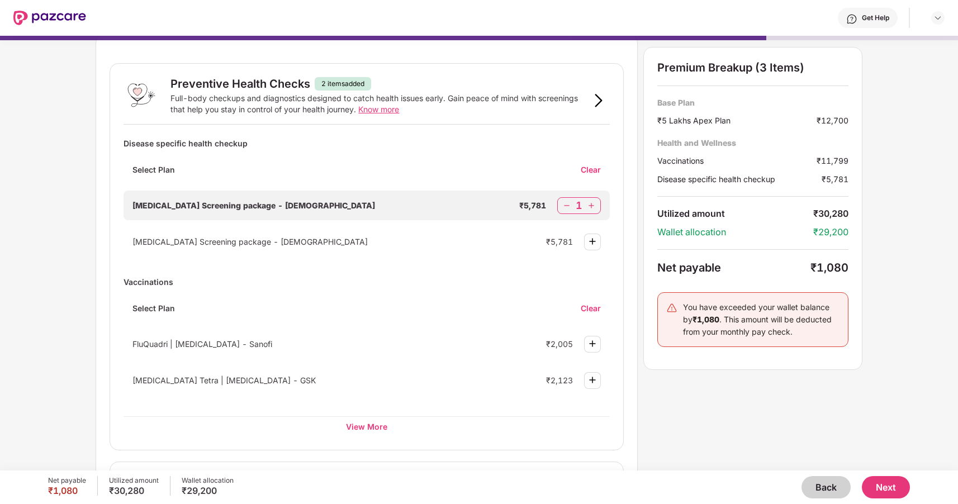
click at [888, 484] on button "Next" at bounding box center [886, 487] width 48 height 22
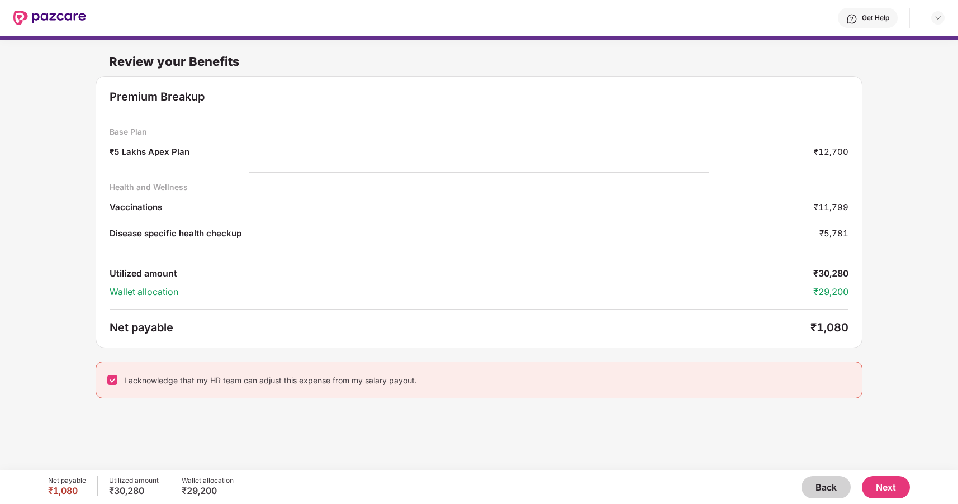
click at [890, 485] on button "Next" at bounding box center [886, 487] width 48 height 22
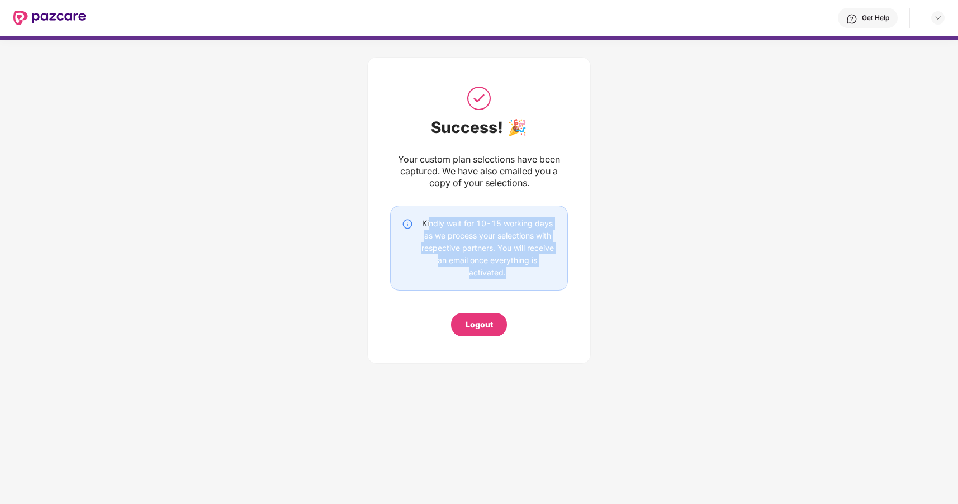
drag, startPoint x: 429, startPoint y: 222, endPoint x: 446, endPoint y: 288, distance: 68.7
click at [446, 288] on div "Kindly wait for 10-15 working days as we process your selections with respectiv…" at bounding box center [479, 248] width 178 height 85
click at [537, 320] on div "Success! 🎉 Your custom plan selections have been captured. We have also emailed…" at bounding box center [479, 210] width 178 height 252
click at [477, 326] on div "Logout" at bounding box center [478, 324] width 27 height 12
